Goal: Check status: Check status

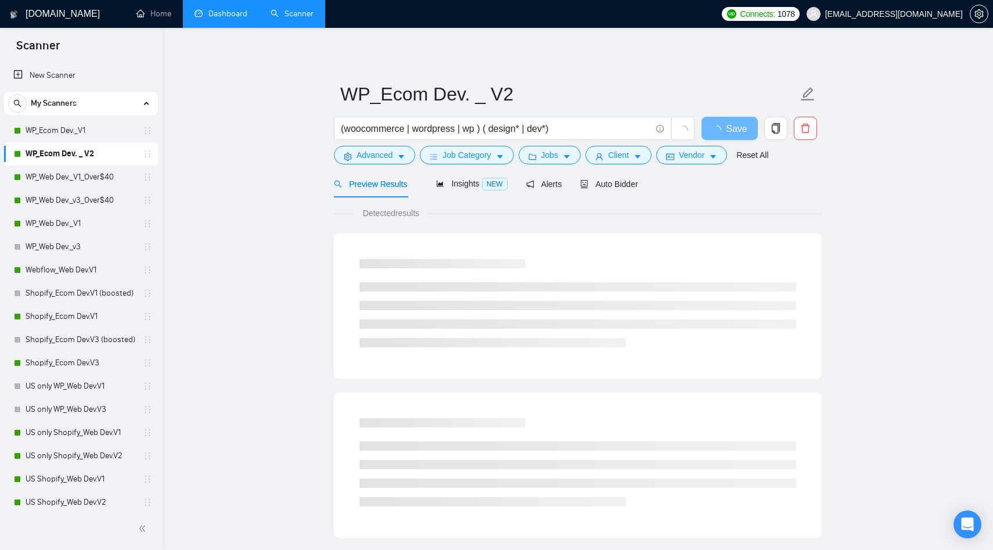
click at [237, 9] on link "Dashboard" at bounding box center [221, 14] width 53 height 10
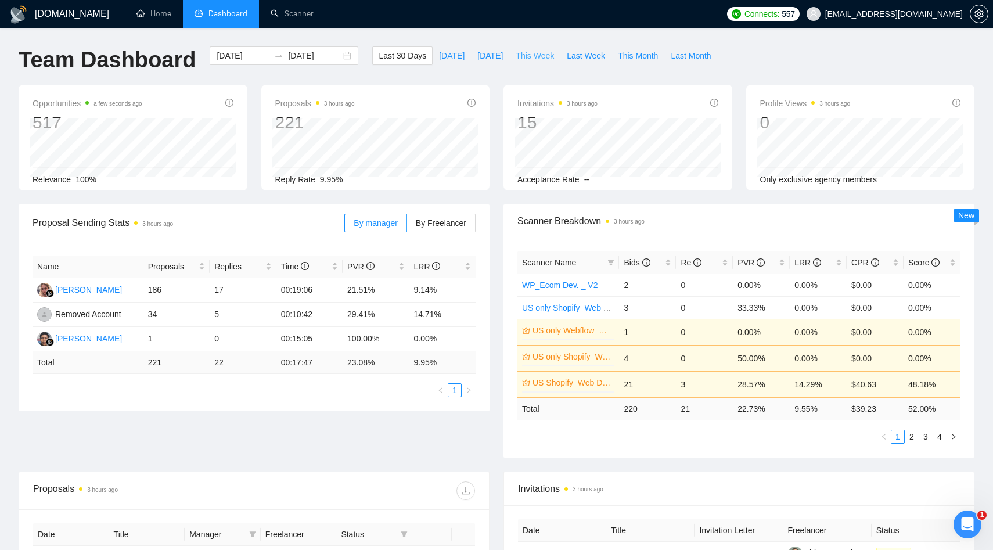
click at [546, 58] on span "This Week" at bounding box center [535, 55] width 38 height 13
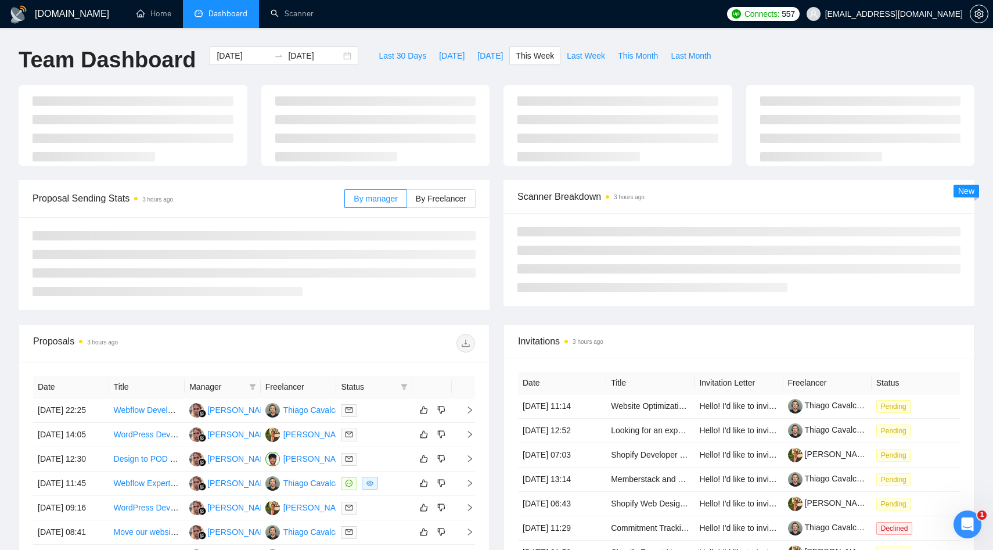
type input "[DATE]"
type input "2025-09-07"
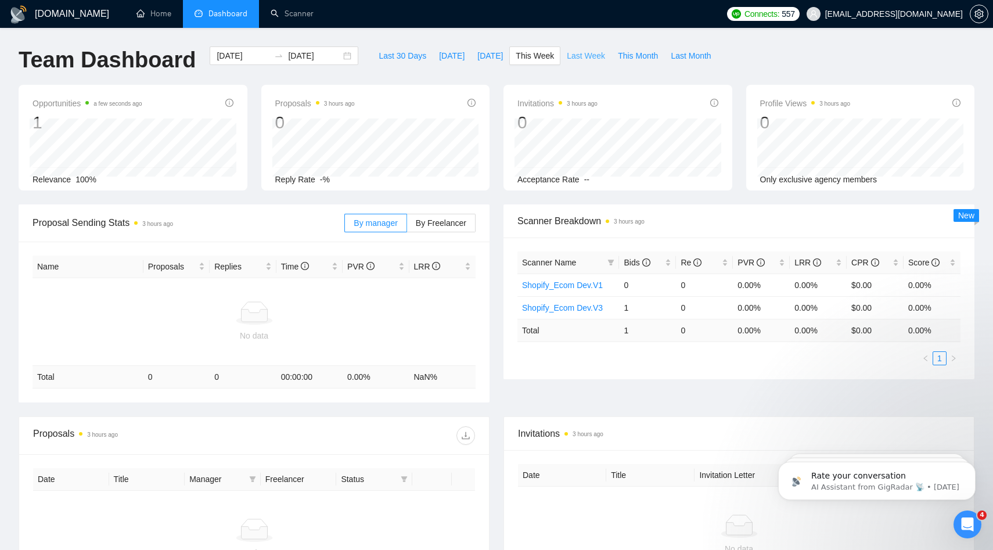
click at [609, 58] on button "Last Week" at bounding box center [586, 55] width 51 height 19
type input "2025-08-25"
type input "2025-08-31"
